Goal: Information Seeking & Learning: Learn about a topic

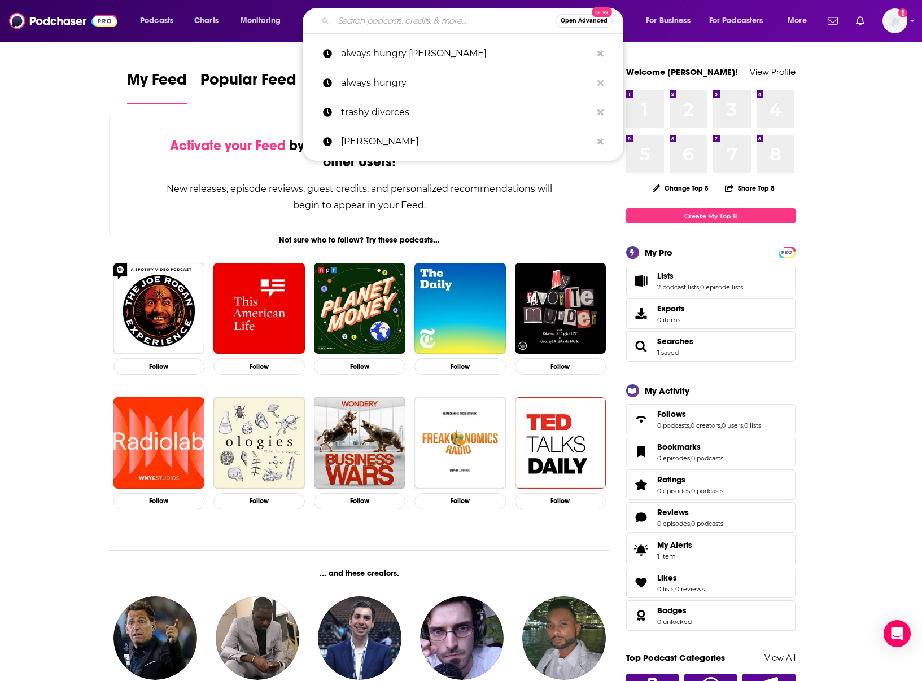
click at [398, 26] on input "Search podcasts, credits, & more..." at bounding box center [445, 21] width 222 height 18
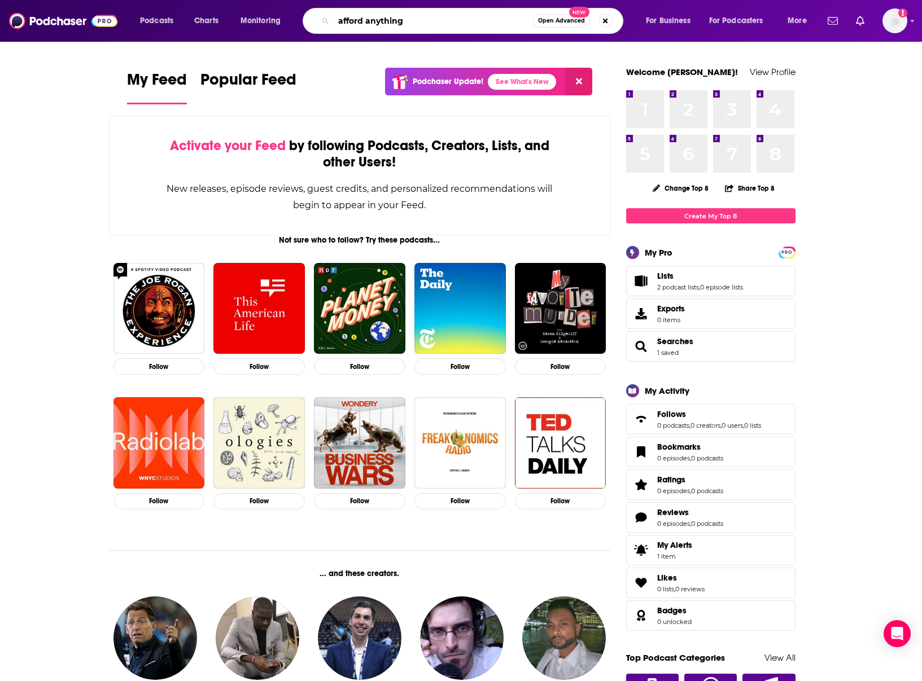
type input "afford anything"
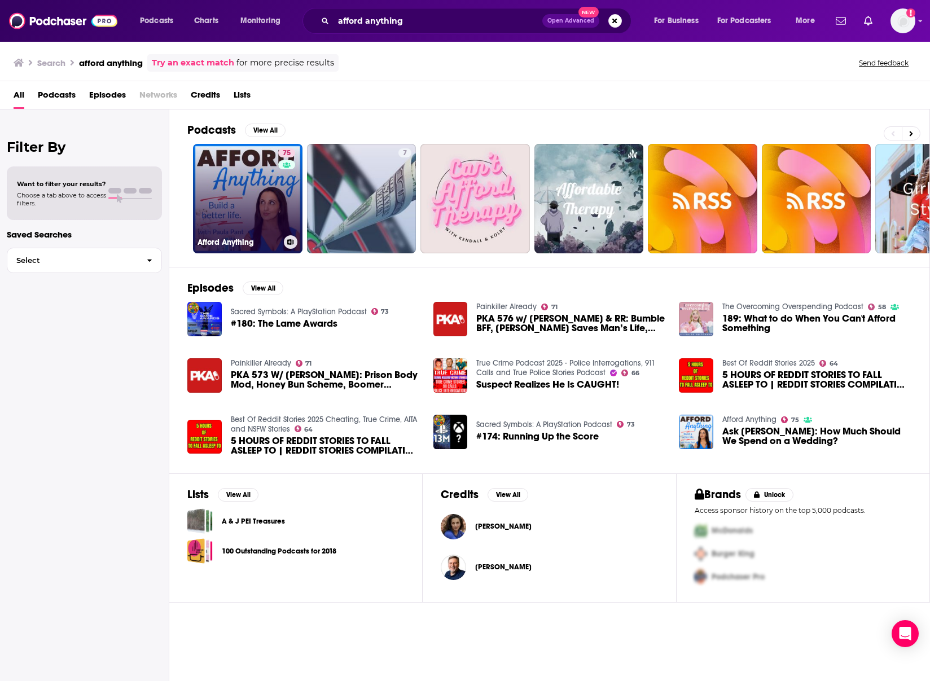
click at [265, 192] on link "75 Afford Anything" at bounding box center [247, 198] width 109 height 109
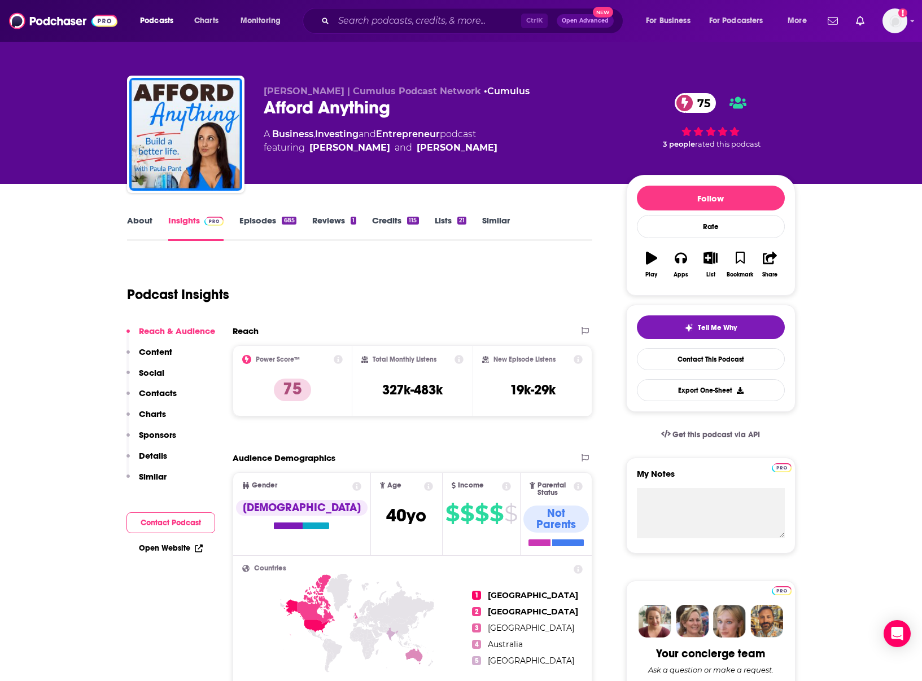
click at [154, 349] on p "Content" at bounding box center [155, 352] width 33 height 11
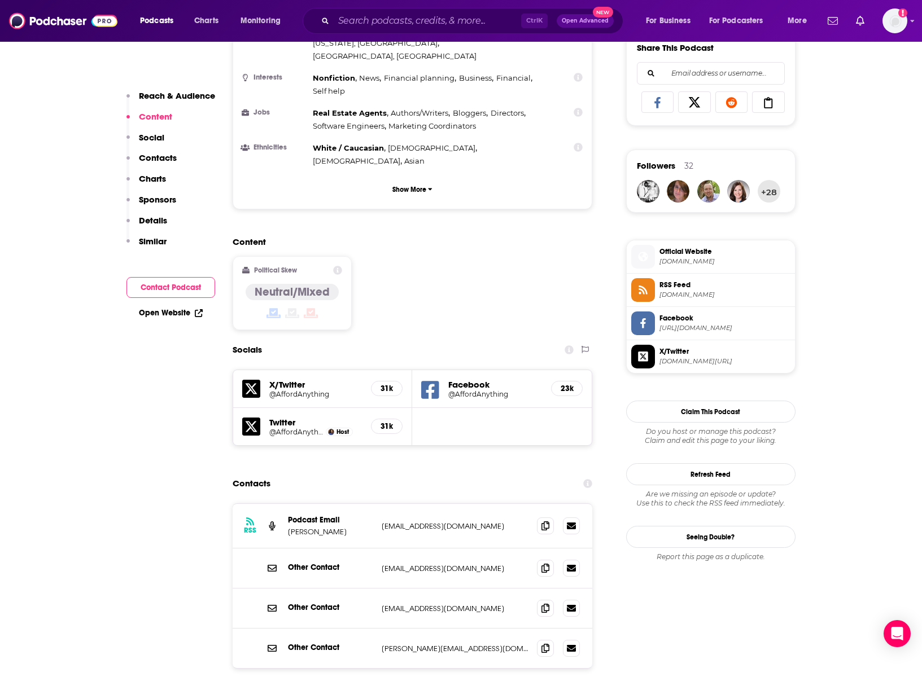
click at [160, 159] on p "Contacts" at bounding box center [158, 157] width 38 height 11
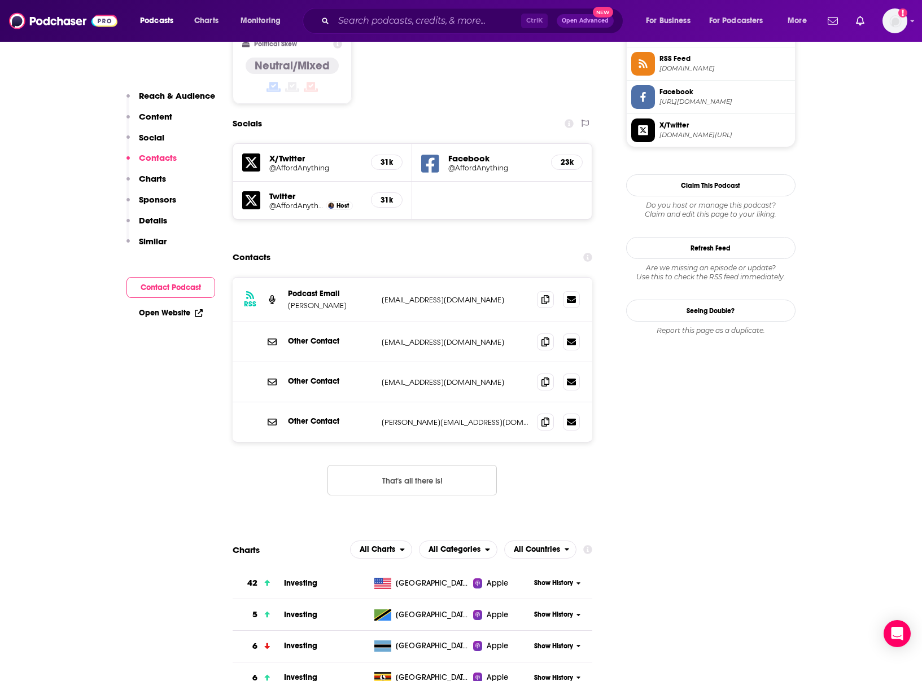
scroll to position [954, 0]
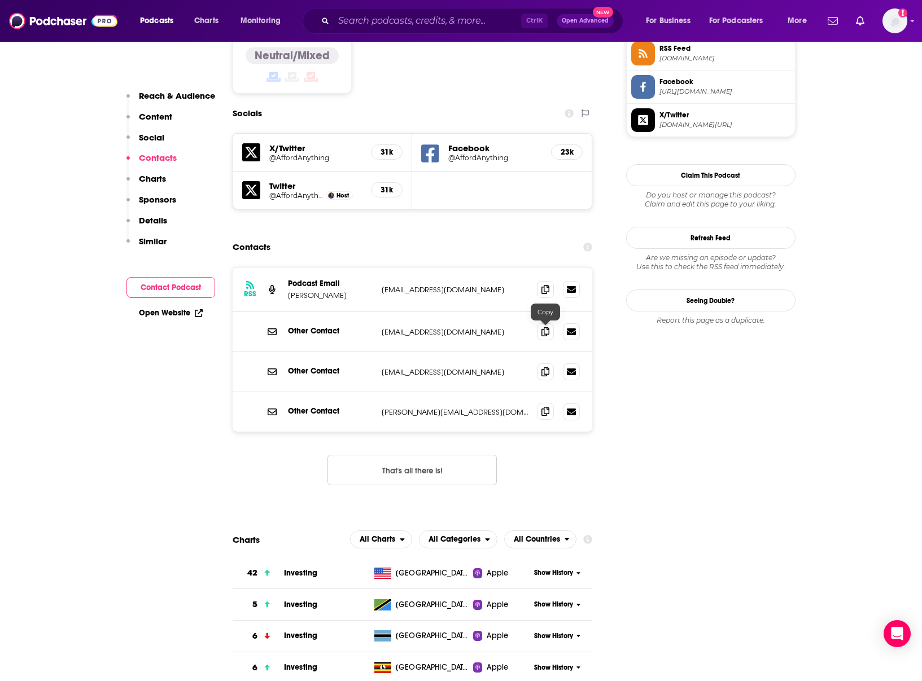
click at [541, 403] on span at bounding box center [545, 411] width 17 height 17
click at [396, 28] on input "Search podcasts, credits, & more..." at bounding box center [427, 21] width 187 height 18
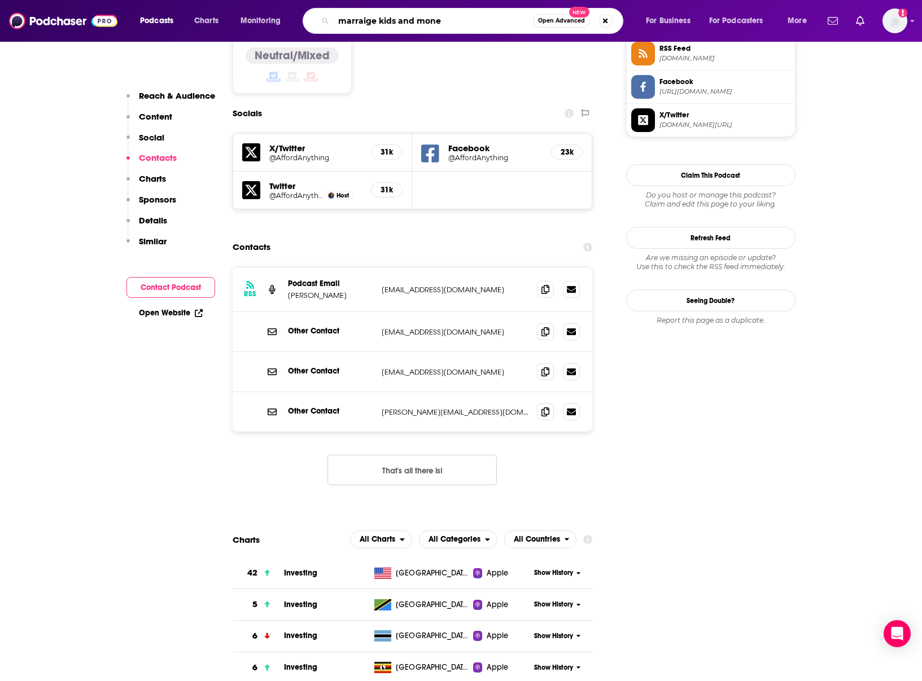
type input "marraige kids and money"
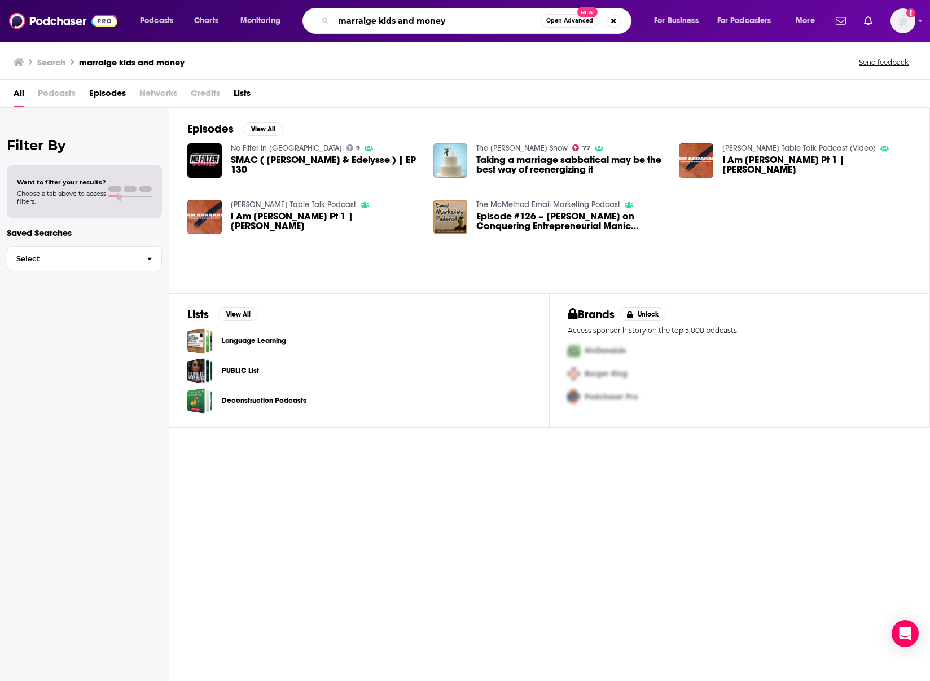
drag, startPoint x: 453, startPoint y: 23, endPoint x: 338, endPoint y: 23, distance: 114.6
click at [339, 23] on input "marraige kids and money" at bounding box center [438, 21] width 208 height 18
type input "marraige kids"
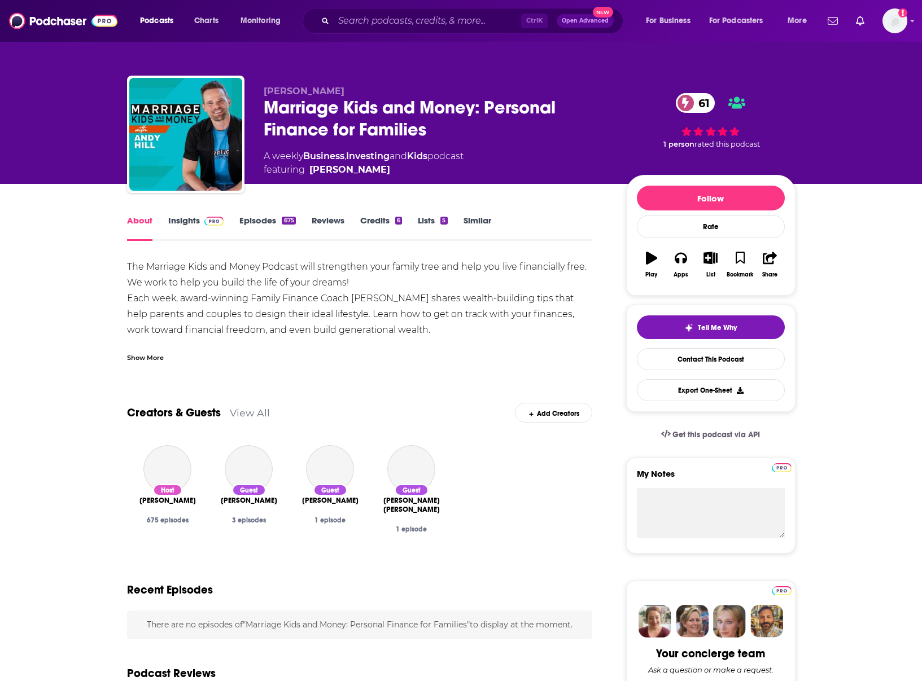
click at [184, 216] on link "Insights" at bounding box center [196, 228] width 56 height 26
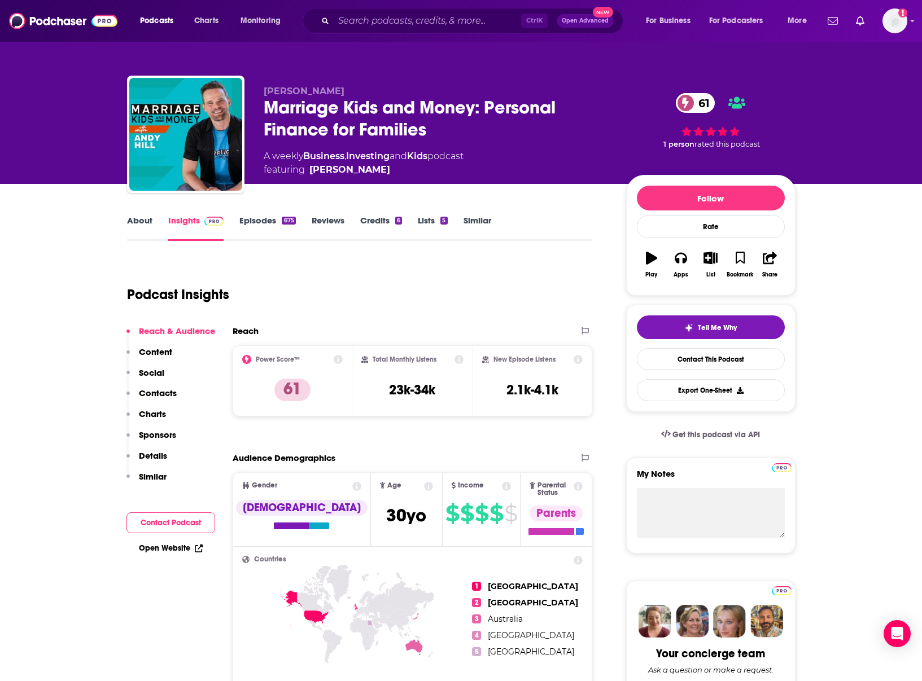
click at [460, 292] on div "Podcast Insights" at bounding box center [355, 288] width 457 height 58
click at [173, 389] on p "Contacts" at bounding box center [158, 393] width 38 height 11
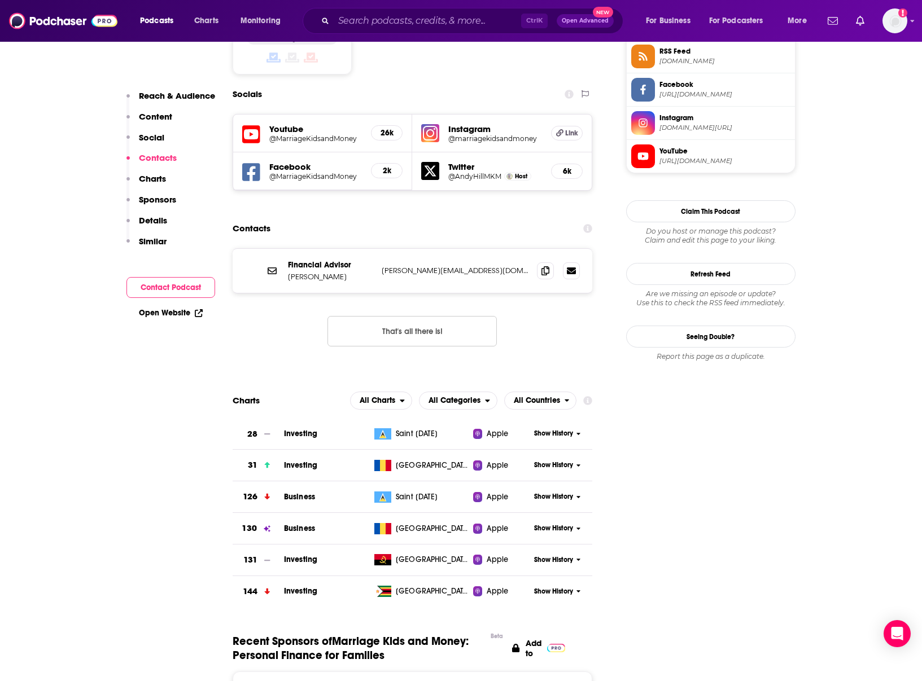
scroll to position [955, 0]
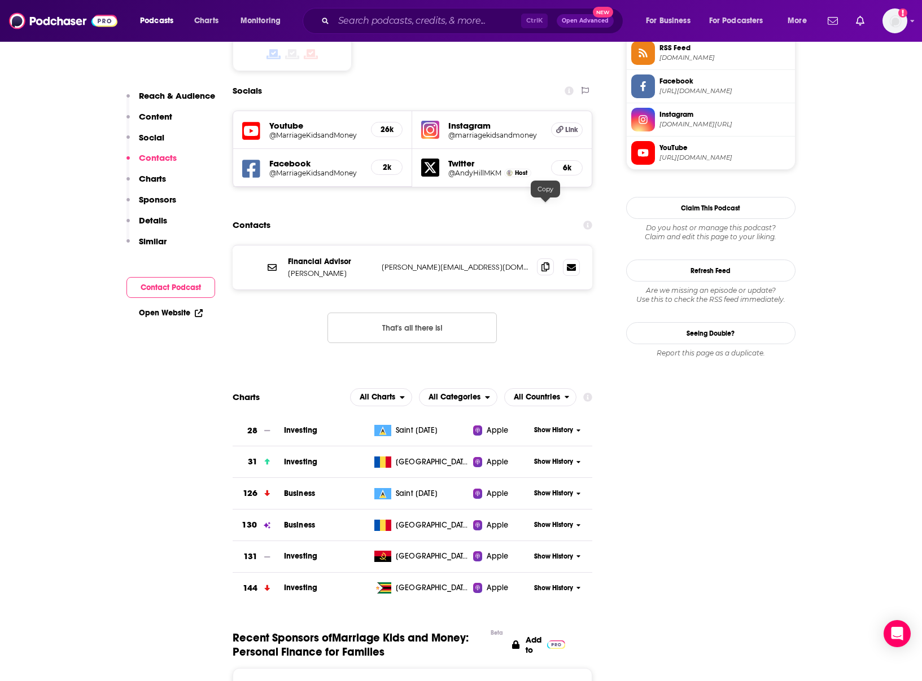
click at [541, 262] on icon at bounding box center [545, 266] width 8 height 9
